Goal: Transaction & Acquisition: Subscribe to service/newsletter

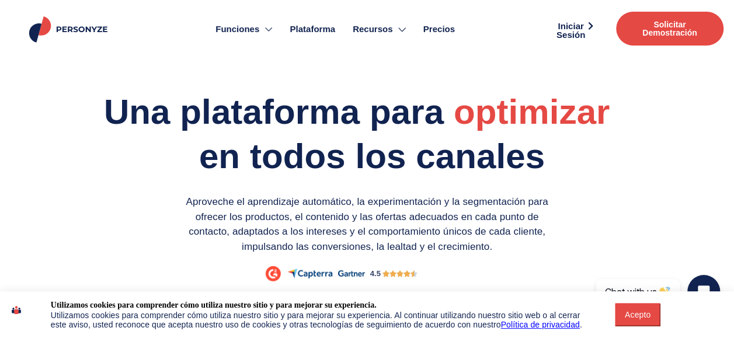
click at [637, 307] on button "Acepto" at bounding box center [638, 314] width 46 height 23
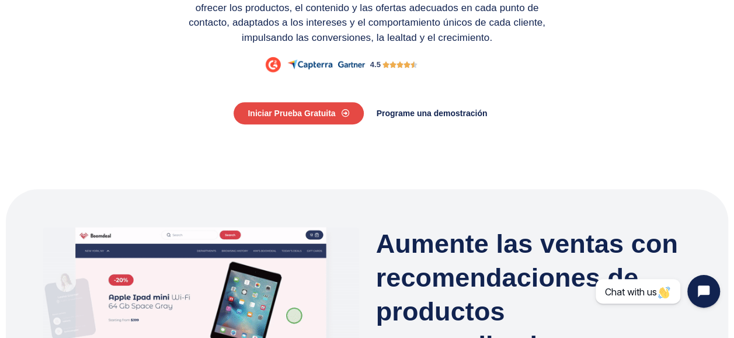
scroll to position [250, 0]
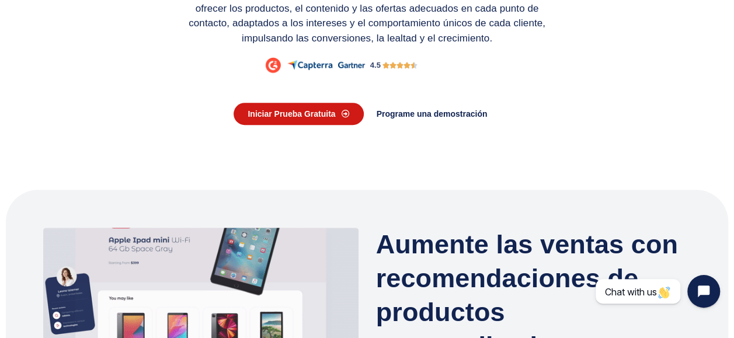
click at [335, 117] on link "Iniciar prueba gratuita" at bounding box center [299, 114] width 130 height 22
